Goal: Information Seeking & Learning: Find specific page/section

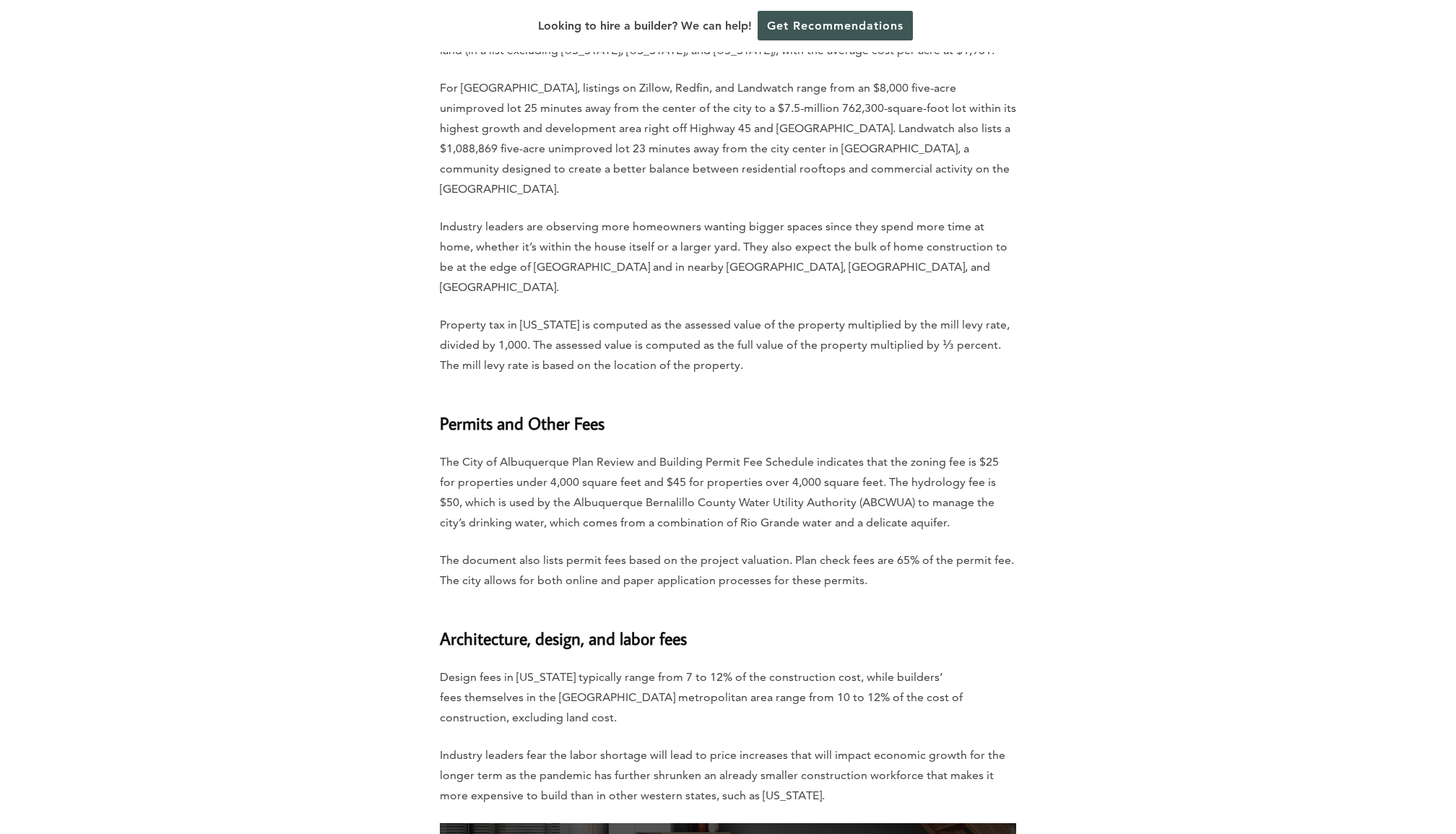
scroll to position [3827, 0]
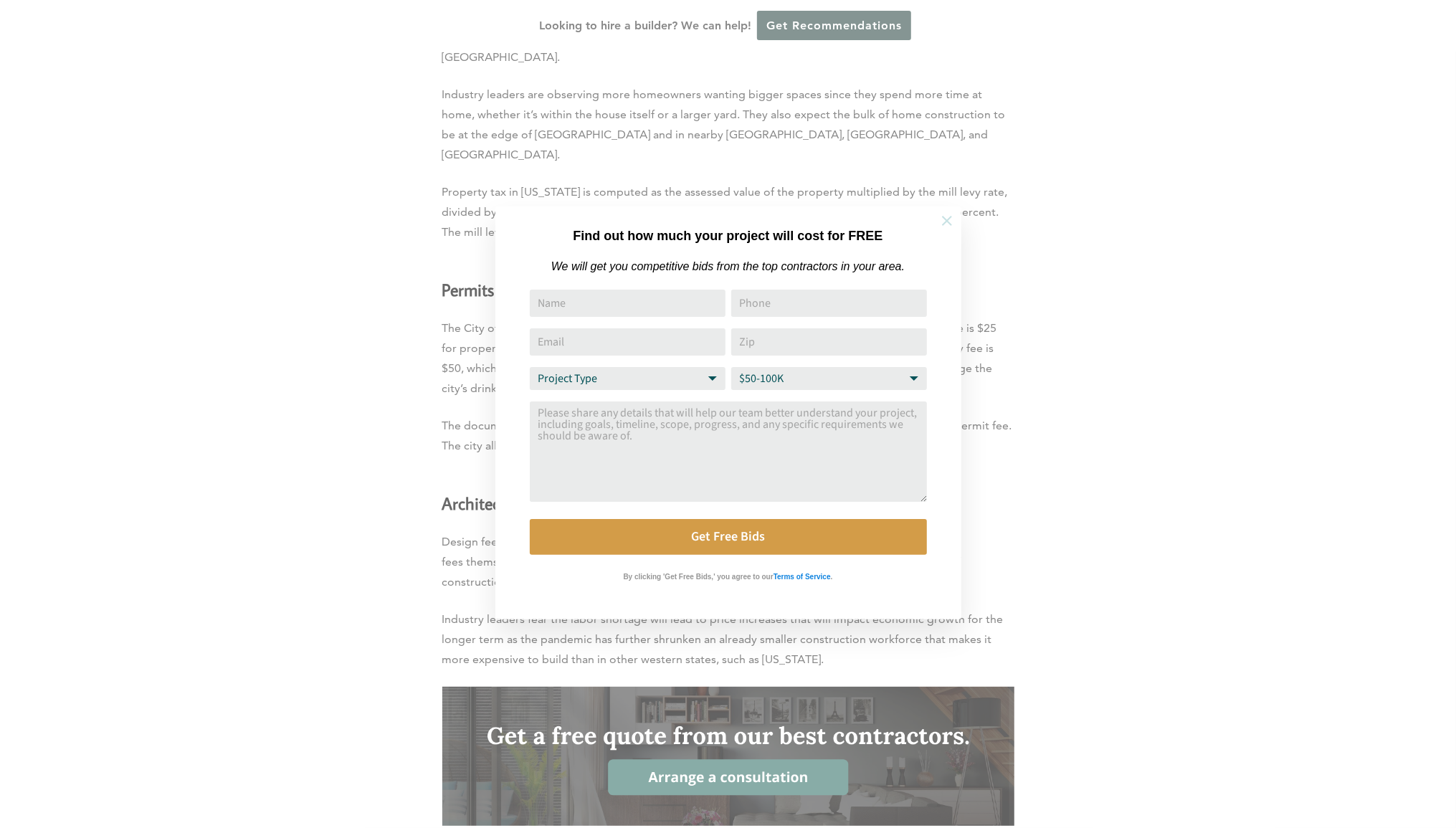
click at [949, 228] on icon at bounding box center [946, 220] width 16 height 16
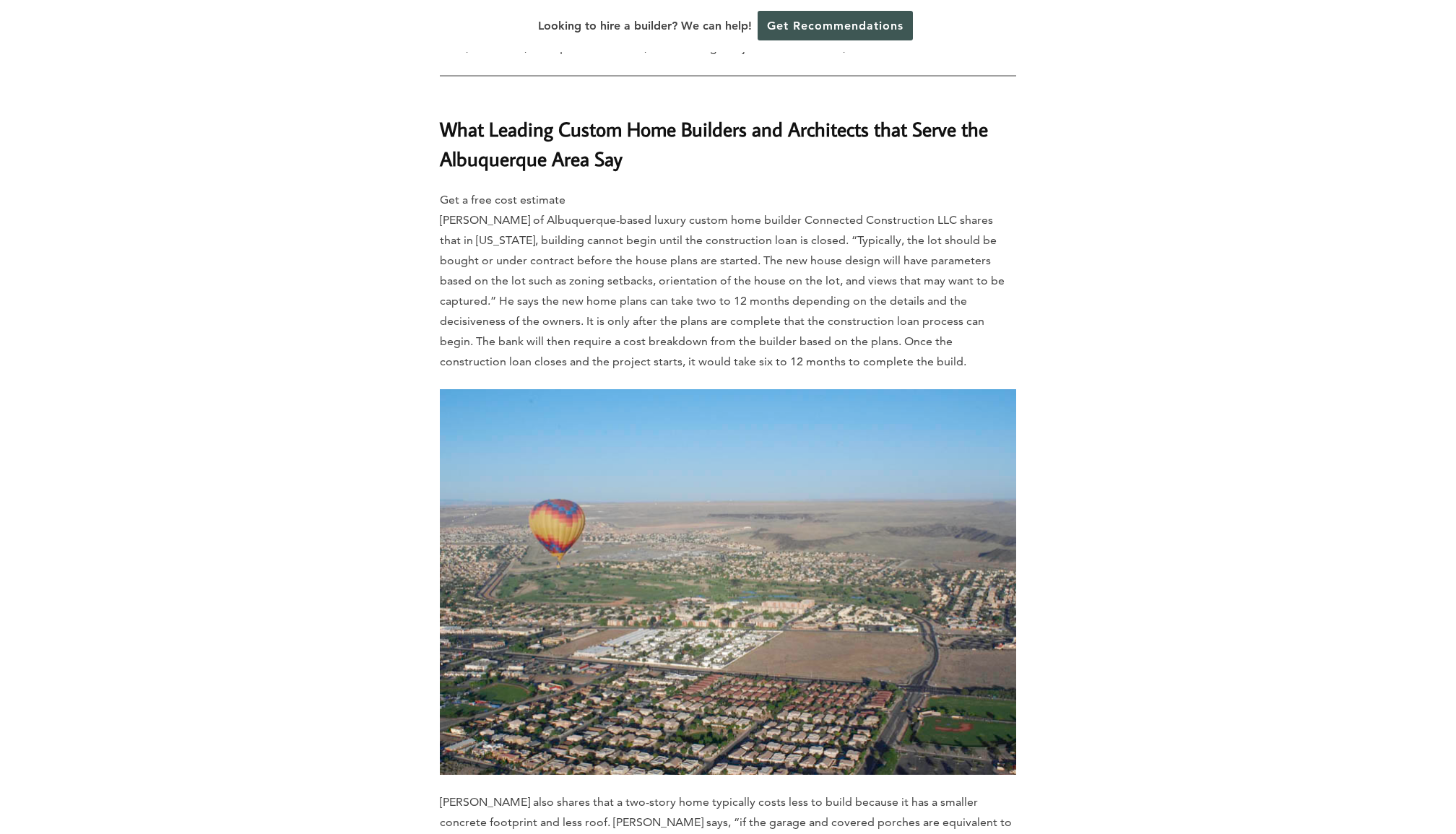
scroll to position [5062, 0]
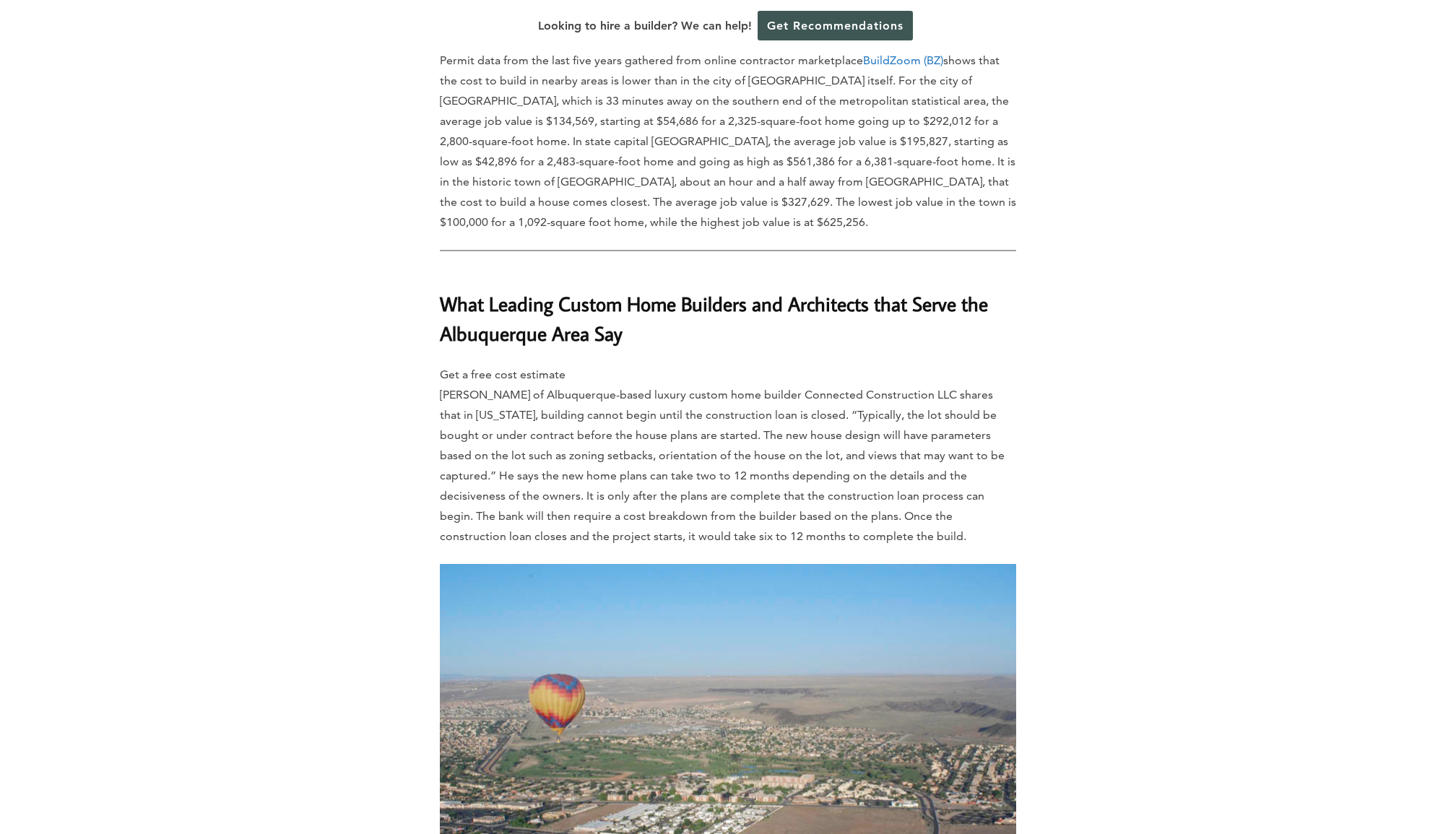
drag, startPoint x: 786, startPoint y: 301, endPoint x: 915, endPoint y: 437, distance: 187.4
click at [915, 437] on p "Get a free cost estimate Jody Reinhardt of Albuquerque-based luxury custom home…" at bounding box center [728, 456] width 576 height 182
drag, startPoint x: 915, startPoint y: 437, endPoint x: 822, endPoint y: 448, distance: 93.6
click at [822, 448] on p "Get a free cost estimate Jody Reinhardt of Albuquerque-based luxury custom home…" at bounding box center [728, 456] width 576 height 182
click at [723, 377] on p "Get a free cost estimate Jody Reinhardt of Albuquerque-based luxury custom home…" at bounding box center [728, 456] width 576 height 182
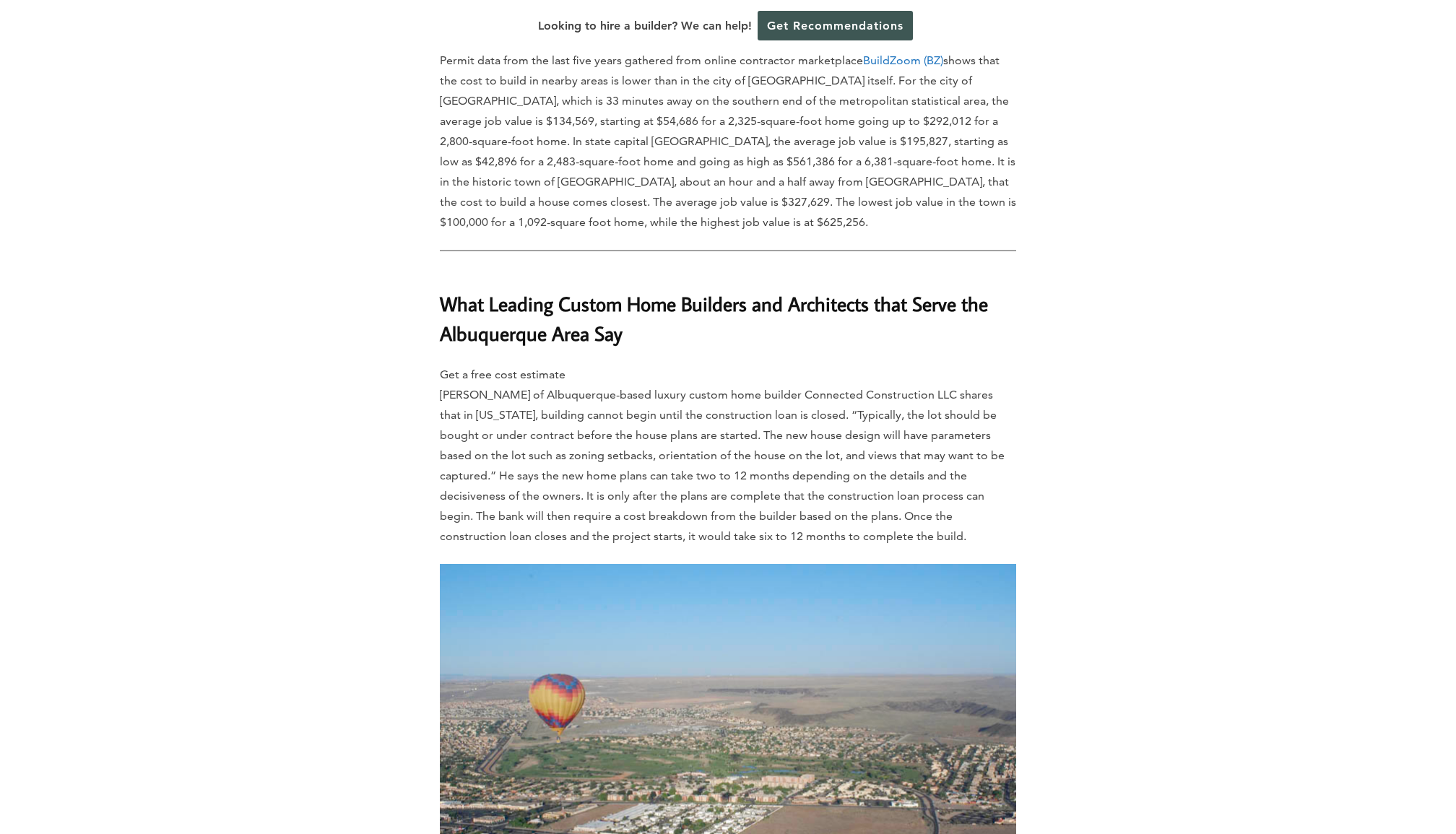
click at [857, 439] on p "Get a free cost estimate Jody Reinhardt of Albuquerque-based luxury custom home…" at bounding box center [728, 456] width 576 height 182
click at [756, 438] on p "Get a free cost estimate Jody Reinhardt of Albuquerque-based luxury custom home…" at bounding box center [728, 456] width 576 height 182
click at [834, 428] on p "Get a free cost estimate Jody Reinhardt of Albuquerque-based luxury custom home…" at bounding box center [728, 456] width 576 height 182
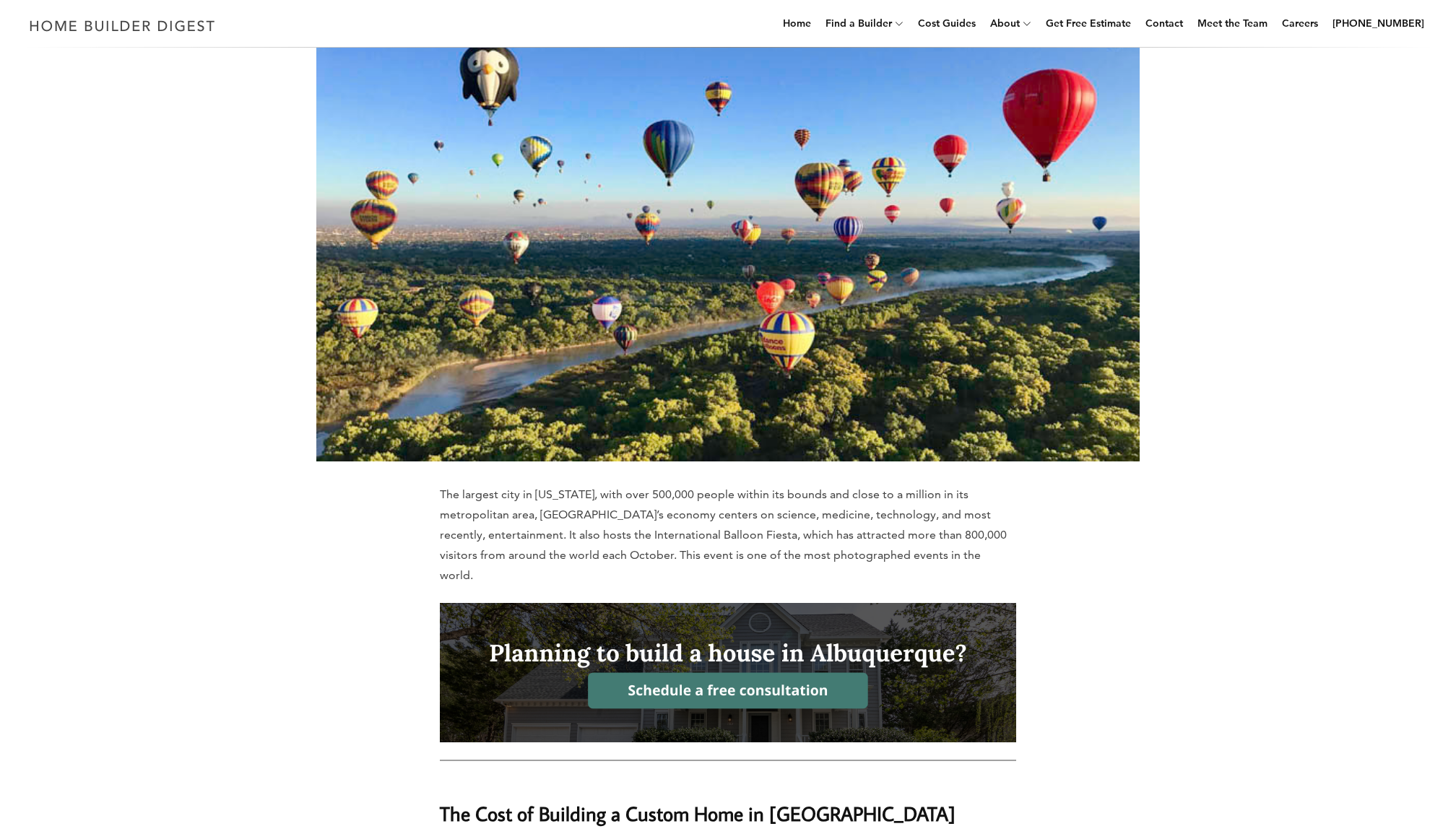
scroll to position [0, 0]
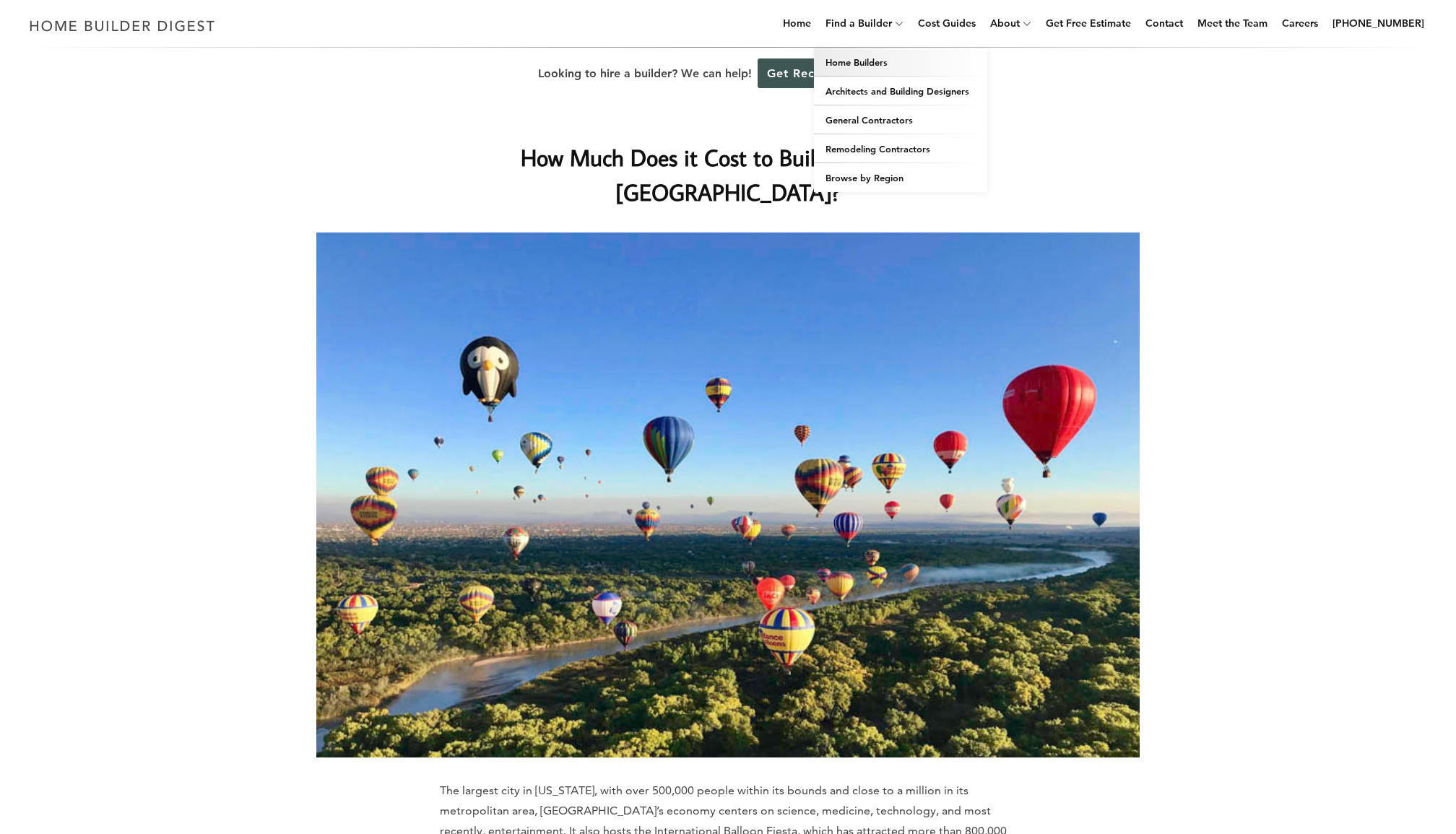
click at [879, 60] on link "Home Builders" at bounding box center [901, 62] width 174 height 29
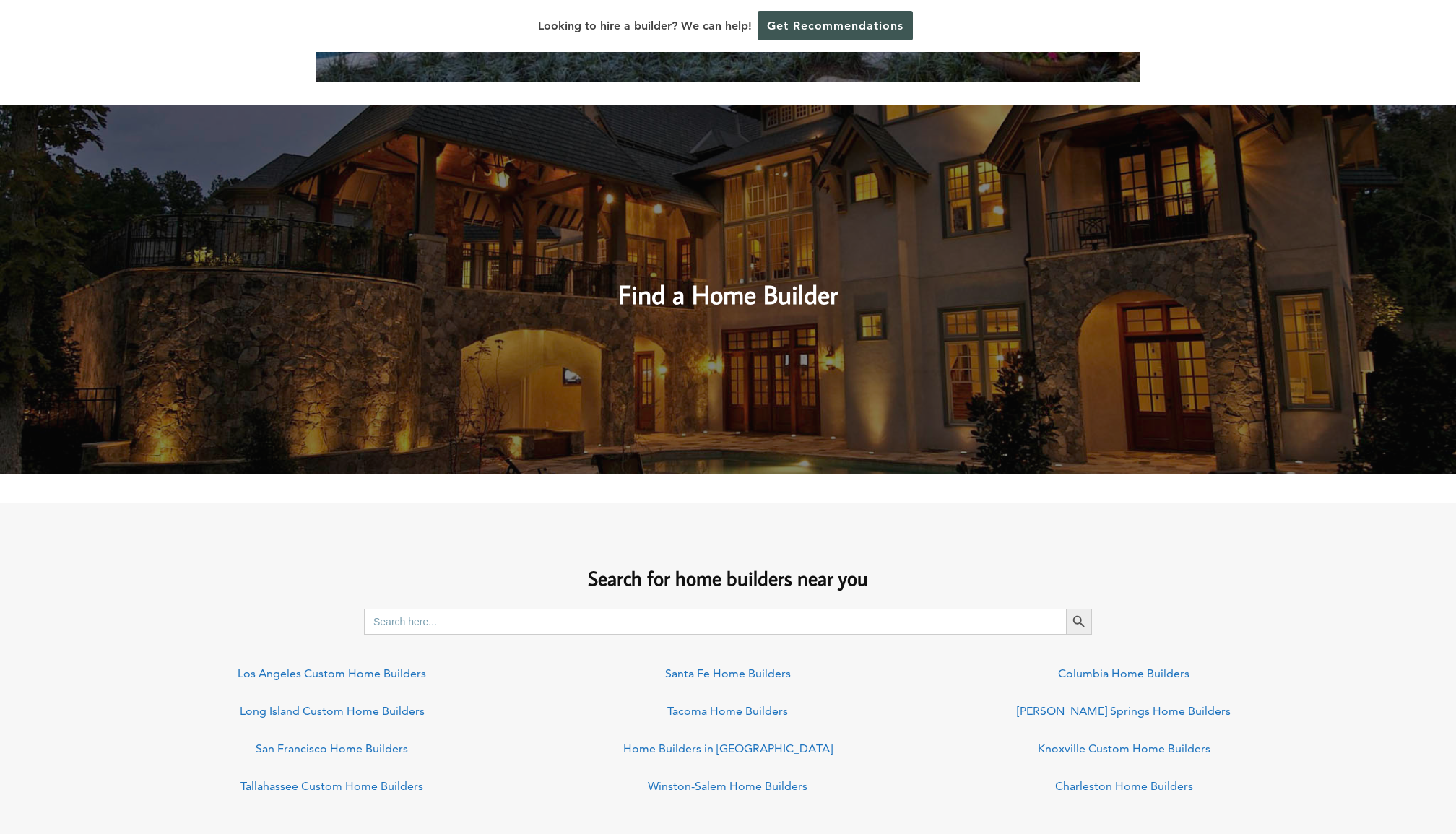
scroll to position [722, 0]
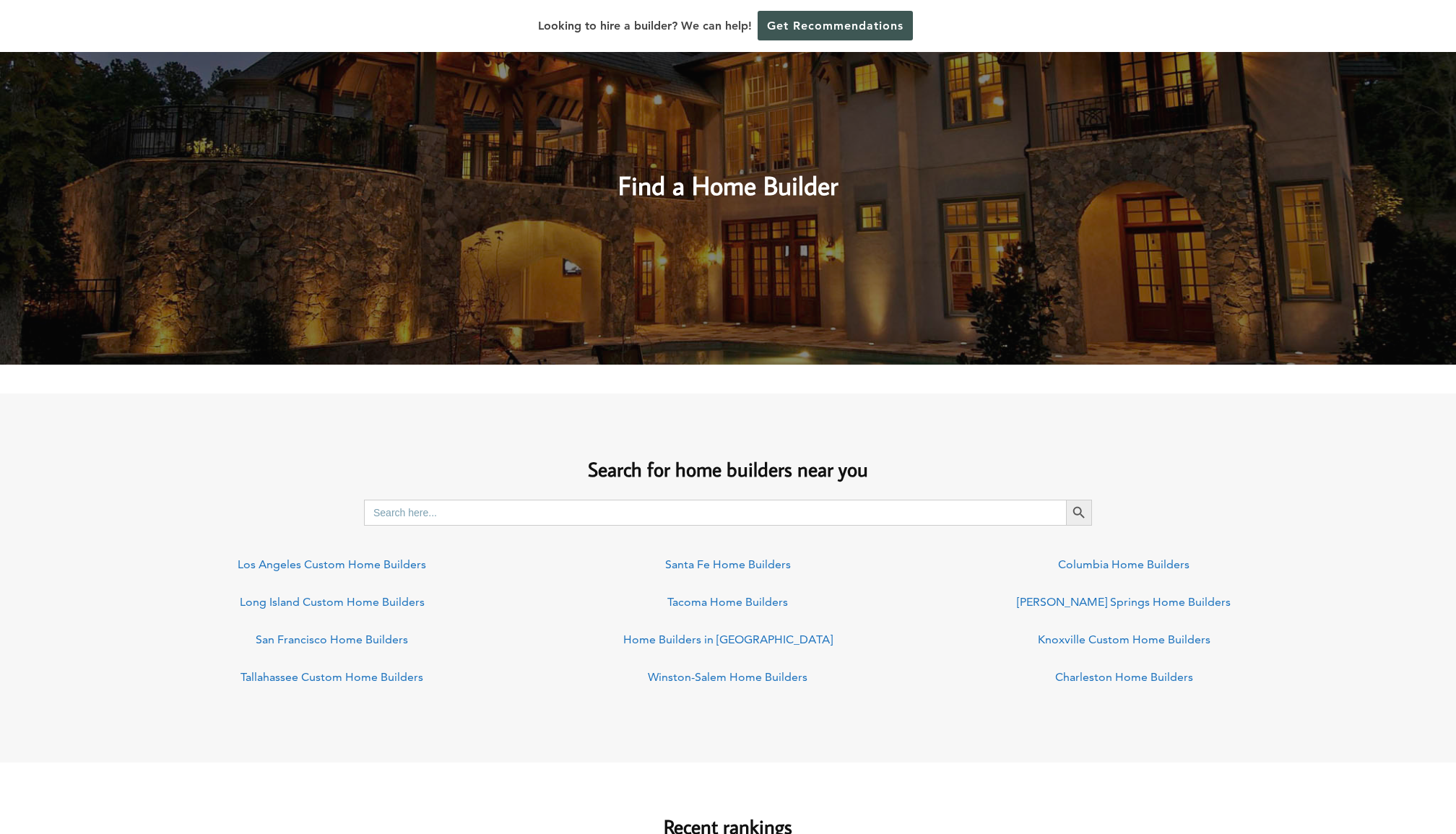
click at [597, 513] on input "Search for:" at bounding box center [715, 513] width 702 height 26
type input "albuquerque, nm"
click at [1066, 500] on button "Search Button" at bounding box center [1079, 513] width 26 height 26
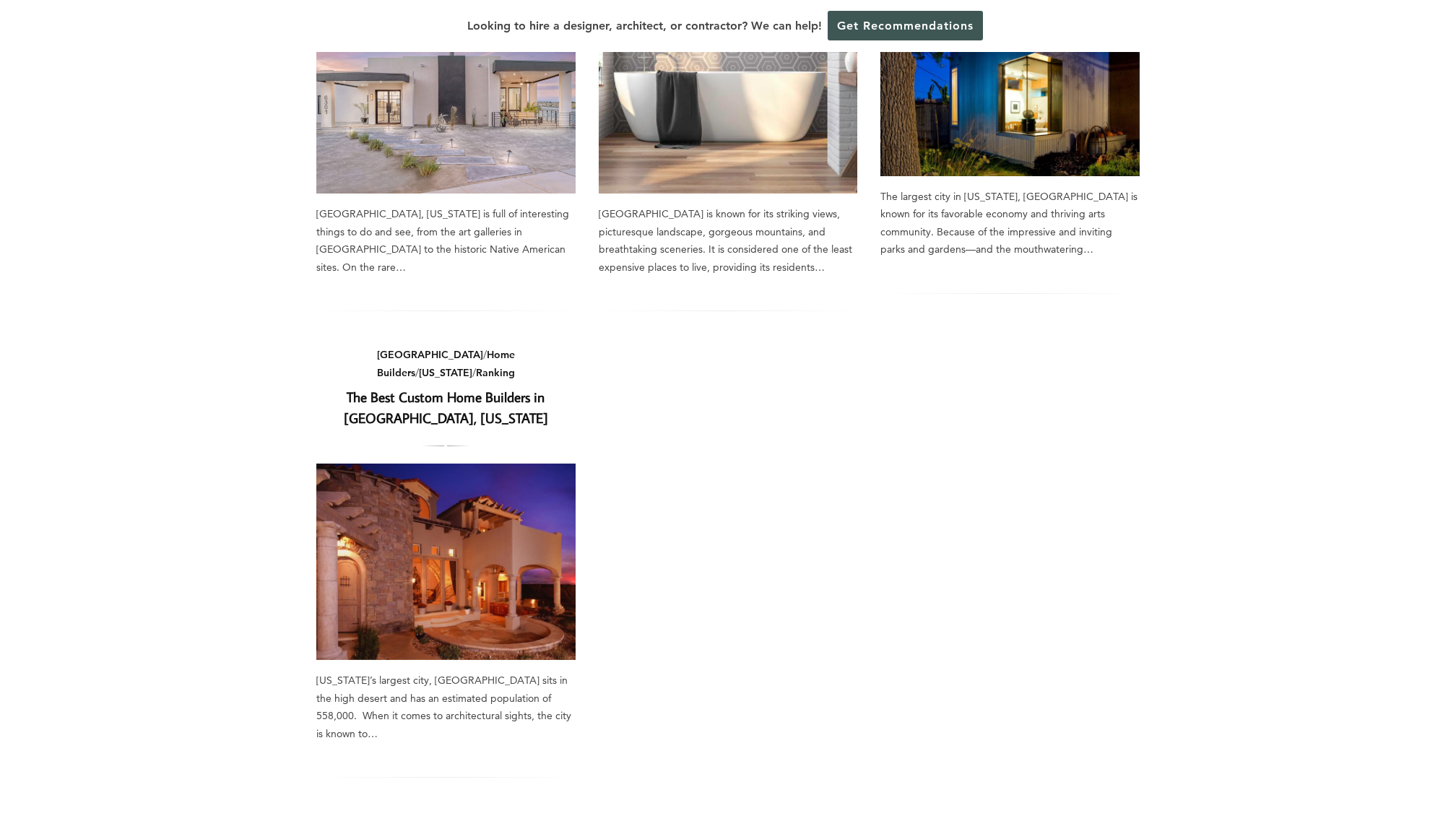
scroll to position [794, 0]
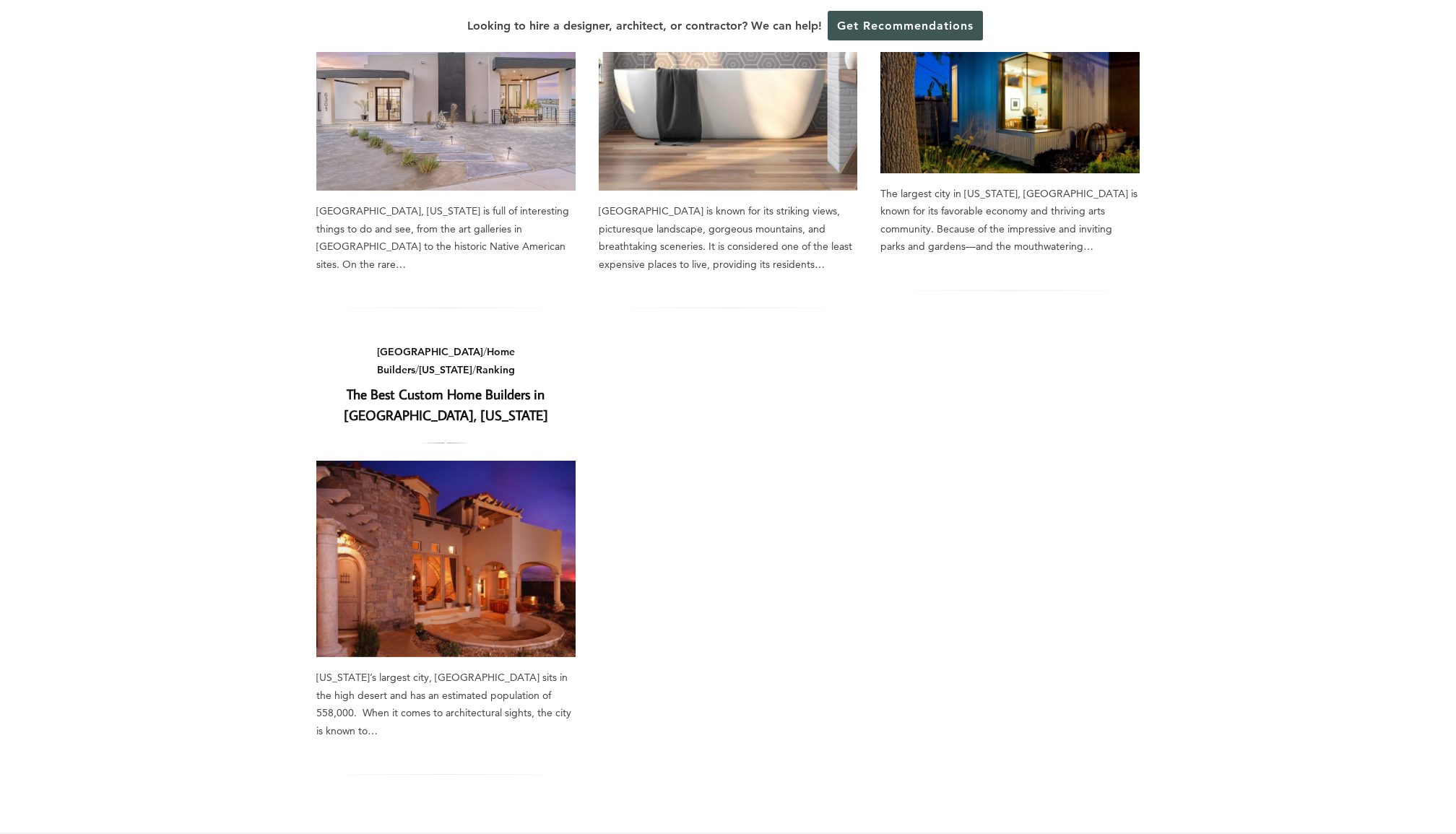
click at [479, 385] on link "The Best Custom Home Builders in [GEOGRAPHIC_DATA], [US_STATE]" at bounding box center [446, 404] width 205 height 39
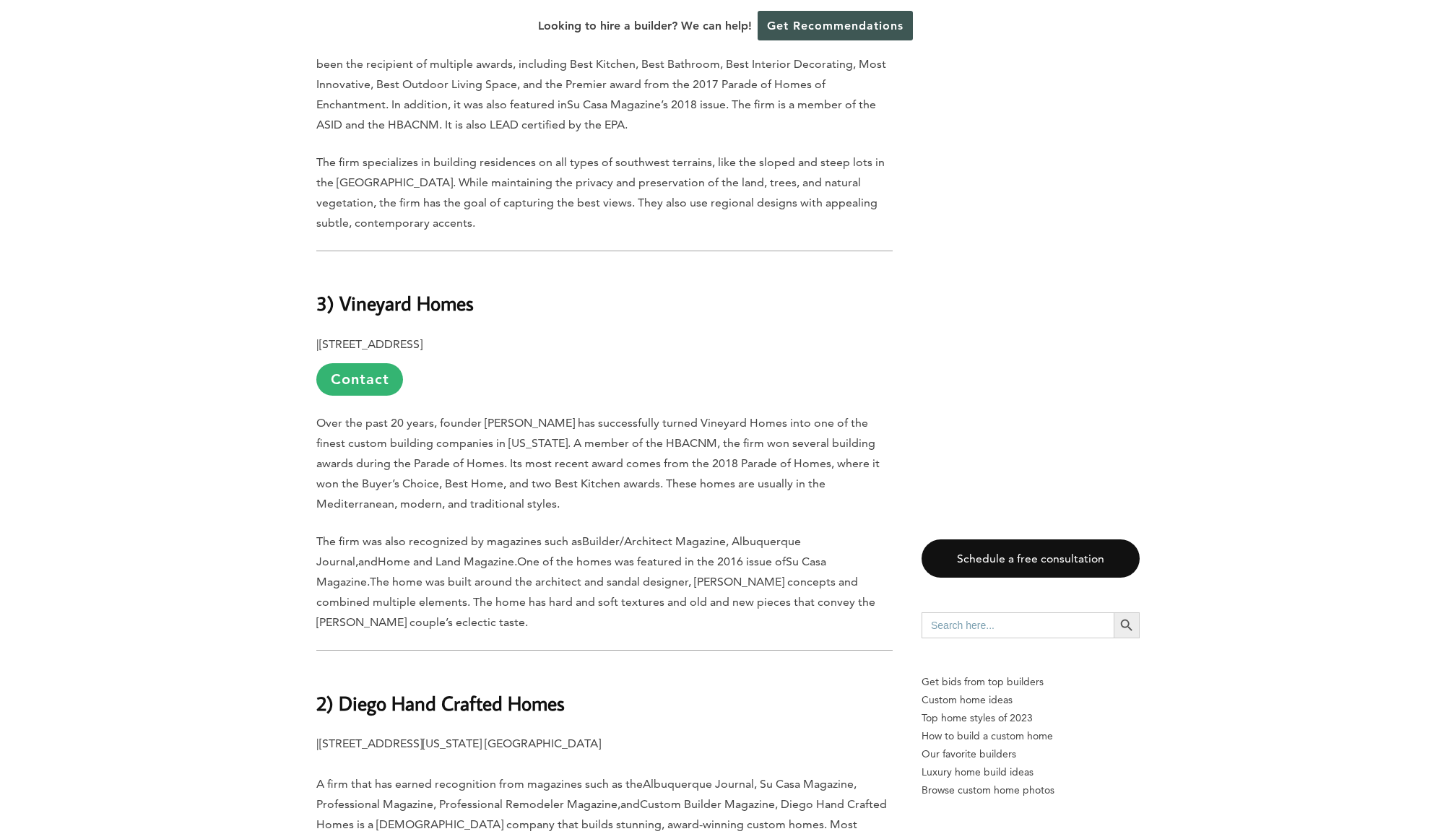
scroll to position [6570, 0]
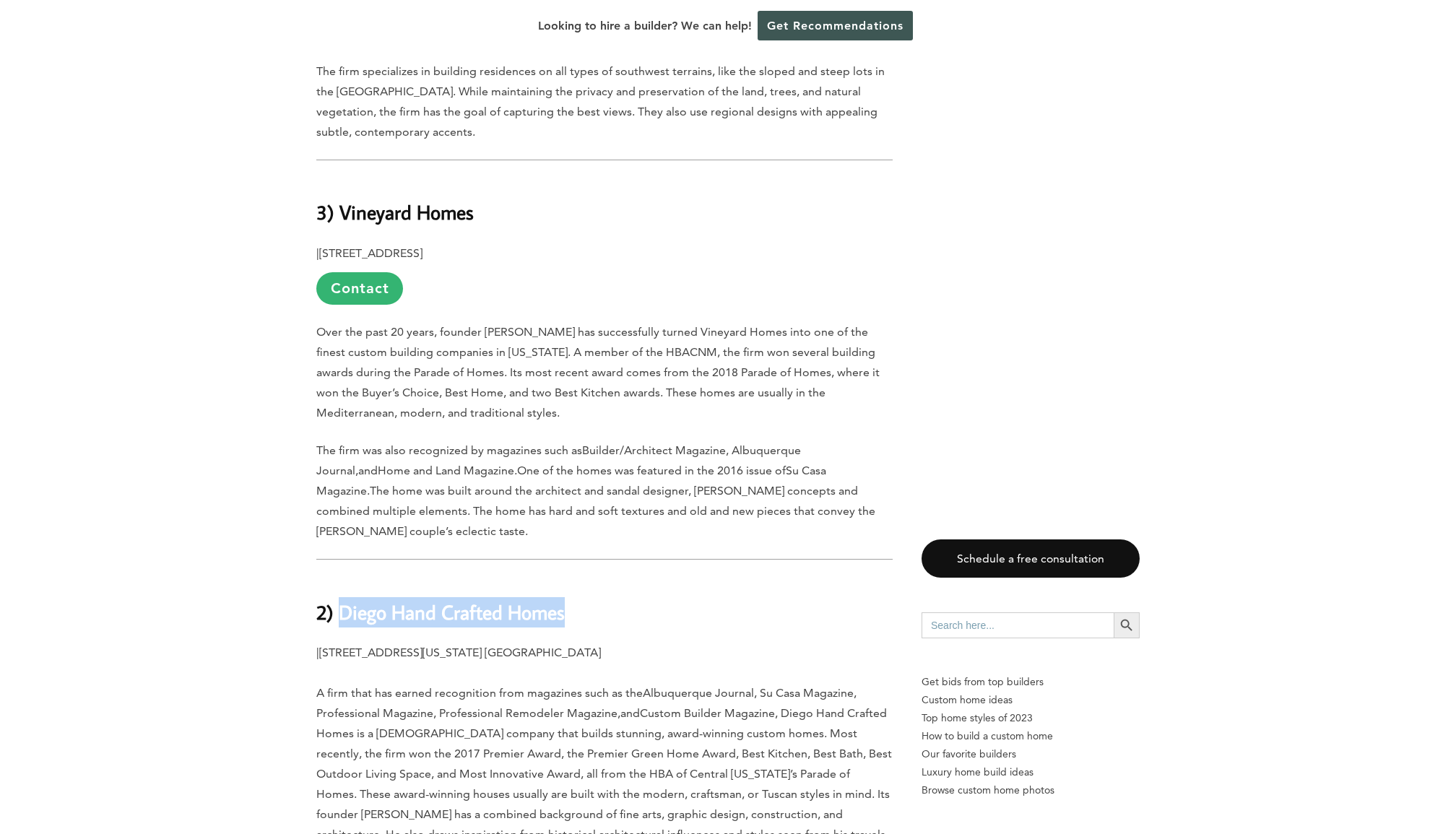
drag, startPoint x: 339, startPoint y: 470, endPoint x: 564, endPoint y: 468, distance: 225.0
click at [564, 599] on strong "2) Diego Hand Crafted Homes" at bounding box center [441, 612] width 249 height 25
copy strong "Diego Hand Crafted Homes"
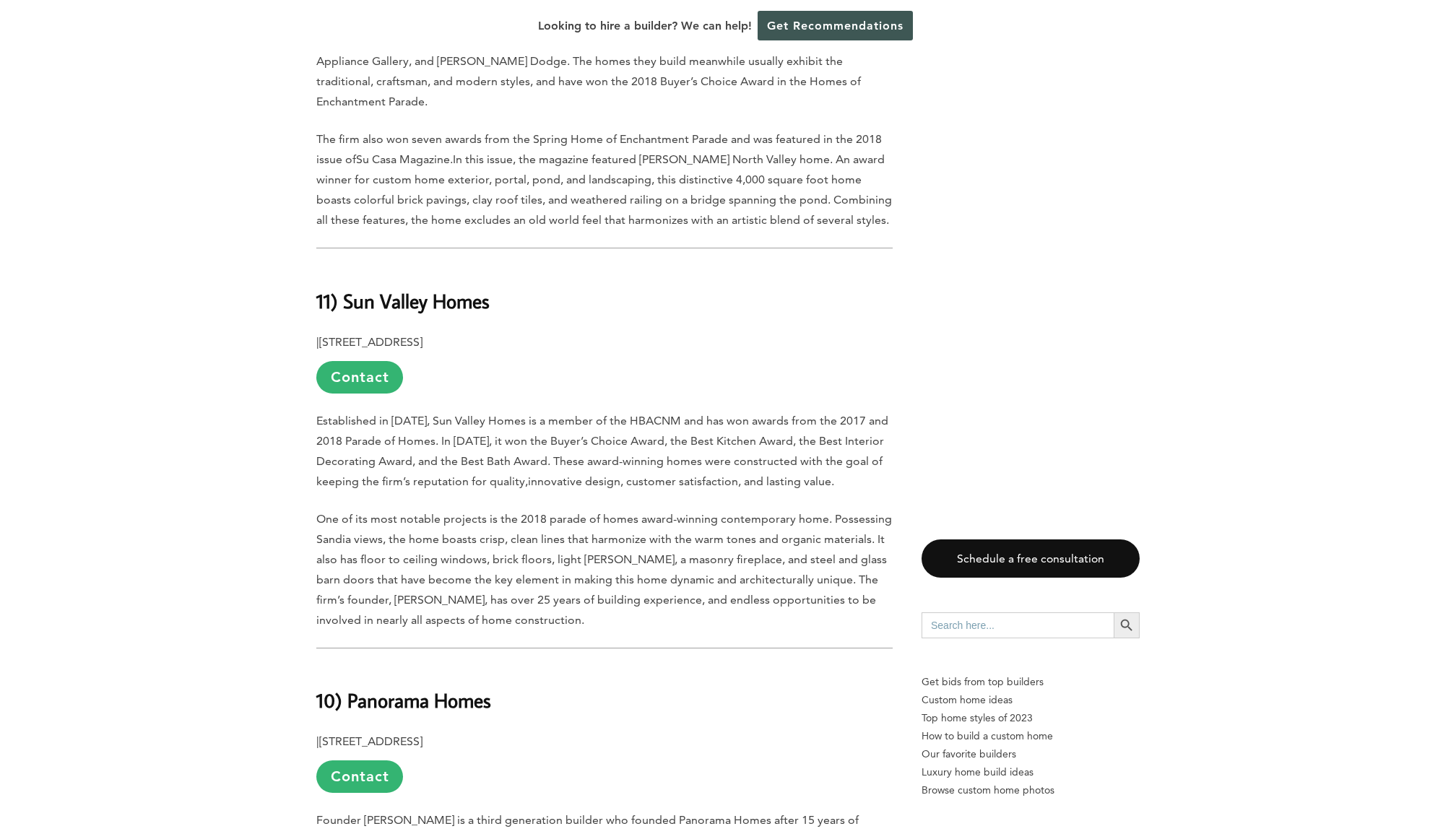
scroll to position [2816, 0]
